Goal: Go to known website: Go to known website

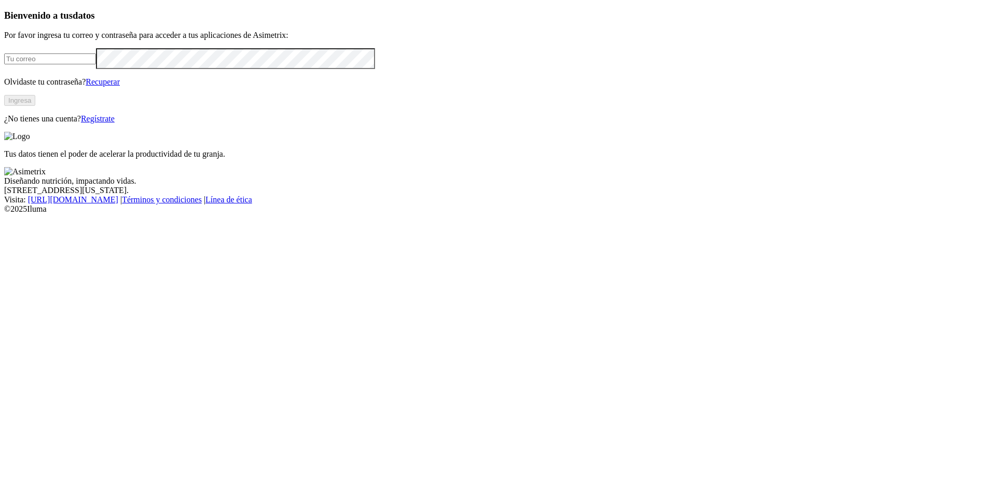
click at [96, 64] on input "email" at bounding box center [50, 58] width 92 height 11
type input "[PERSON_NAME][EMAIL_ADDRESS][PERSON_NAME][DOMAIN_NAME]"
click at [35, 106] on button "Ingresa" at bounding box center [19, 100] width 31 height 11
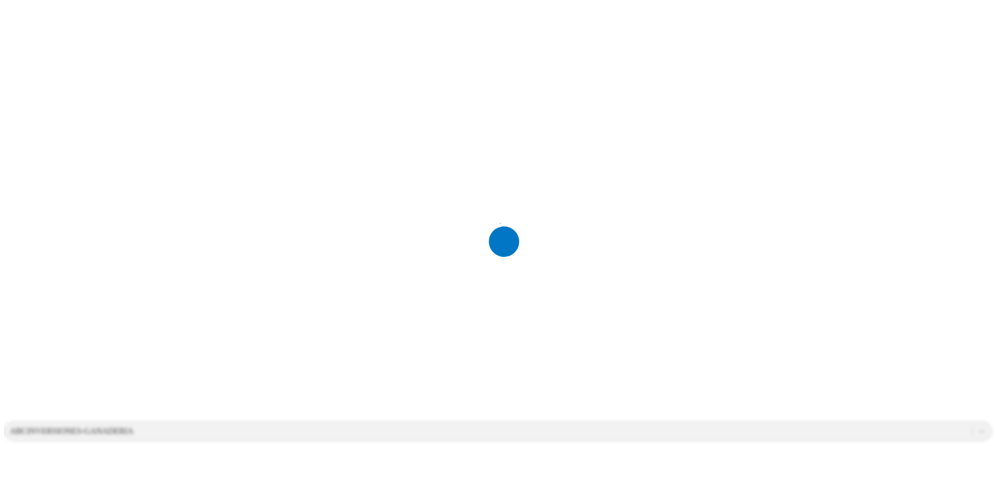
click at [723, 91] on div at bounding box center [502, 240] width 996 height 480
